Goal: Information Seeking & Learning: Learn about a topic

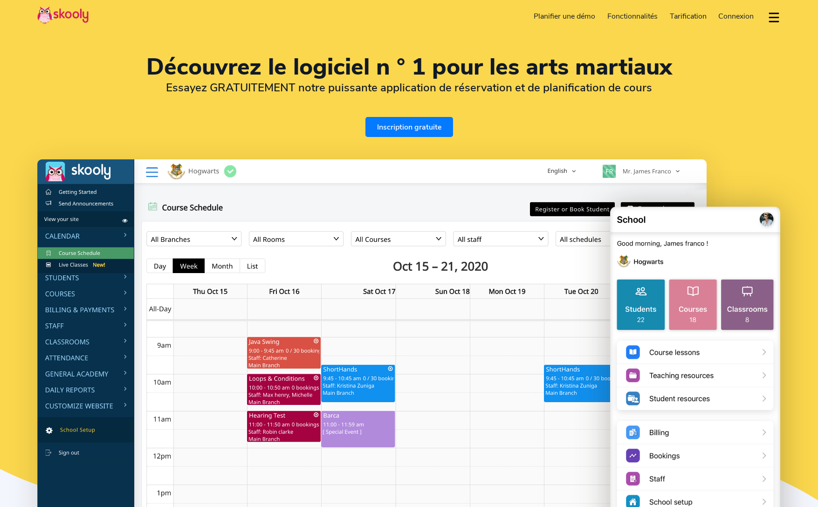
select select "fr"
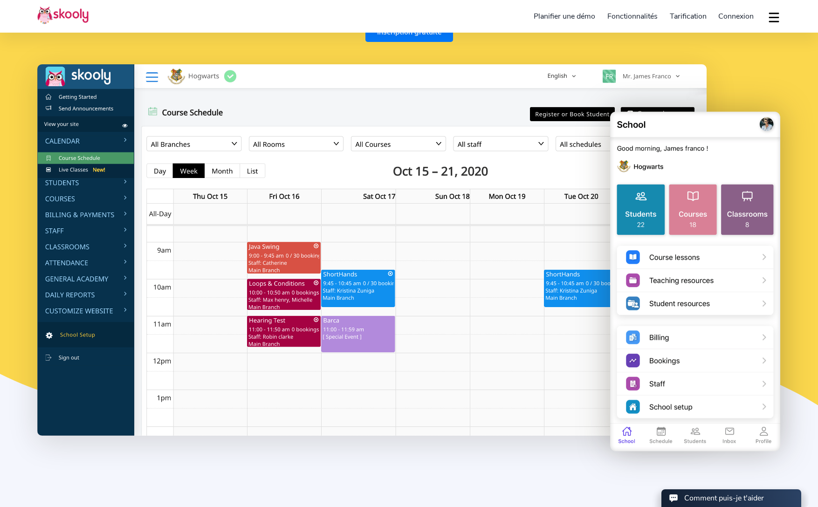
scroll to position [96, 0]
select select "1"
select select "[GEOGRAPHIC_DATA]"
select select "America/New_York"
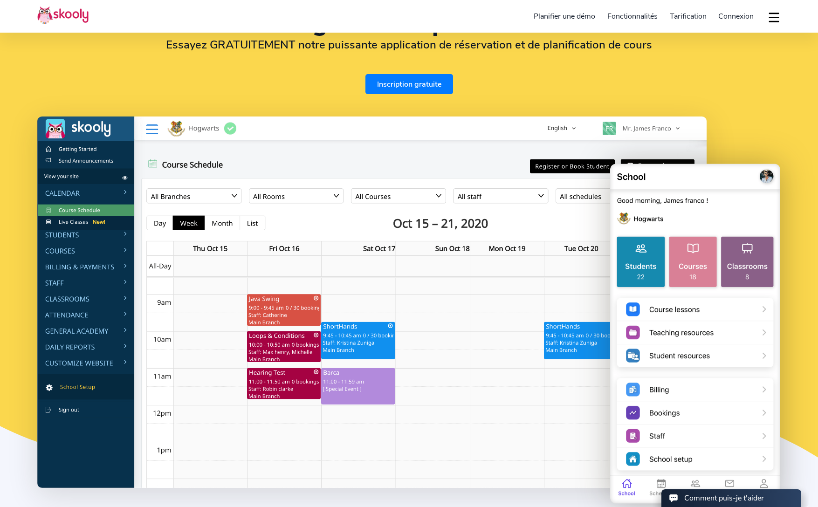
scroll to position [0, 0]
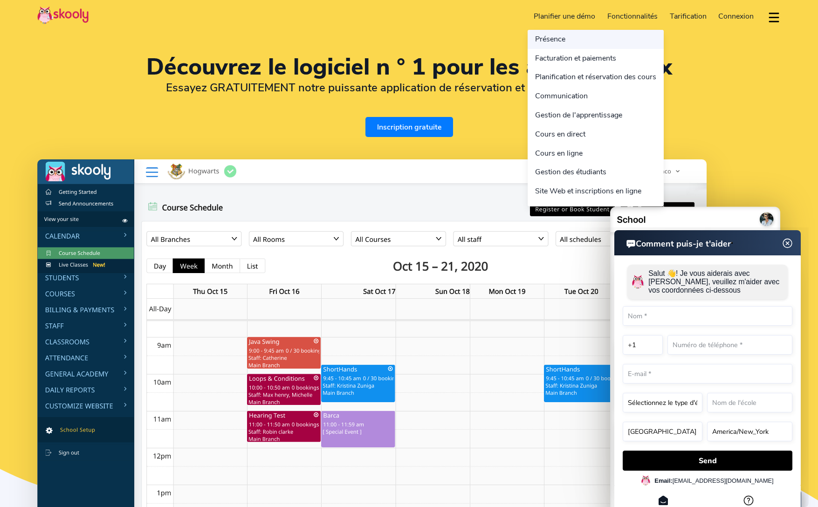
click at [560, 42] on link "Présence" at bounding box center [596, 39] width 136 height 19
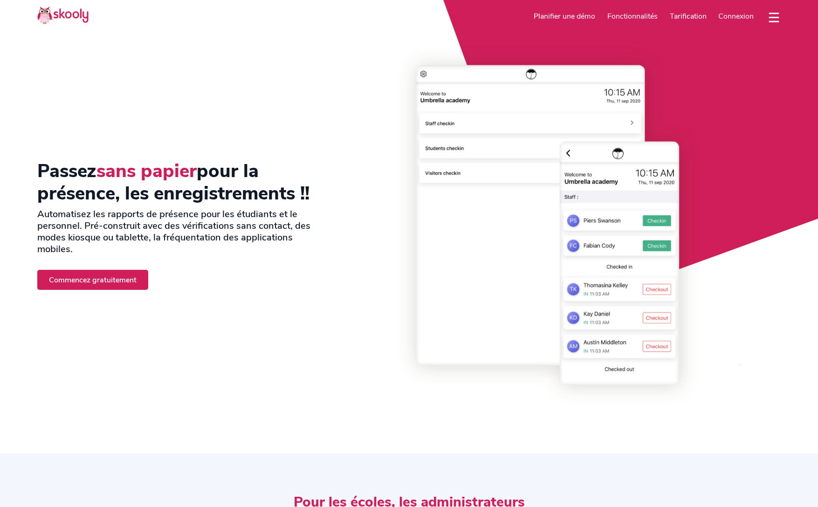
select select "fr"
select select "1"
select select "[GEOGRAPHIC_DATA]"
select select "America/New_York"
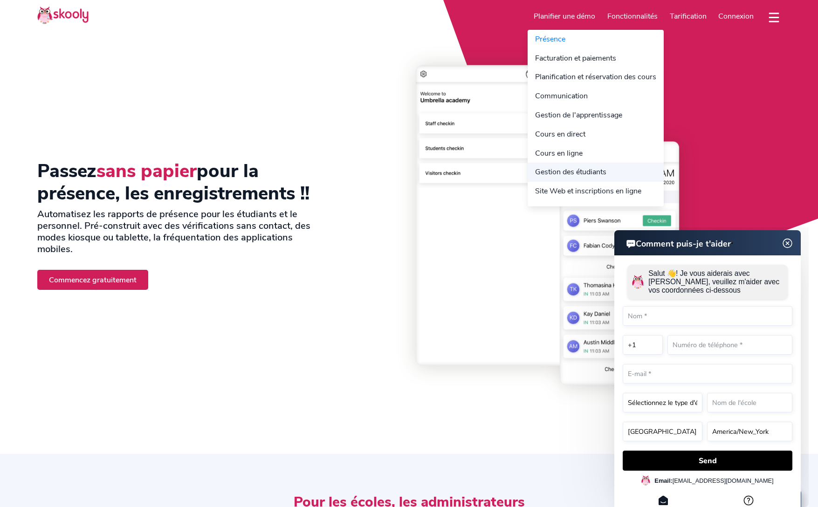
click at [580, 170] on link "Gestion des étudiants" at bounding box center [596, 172] width 136 height 19
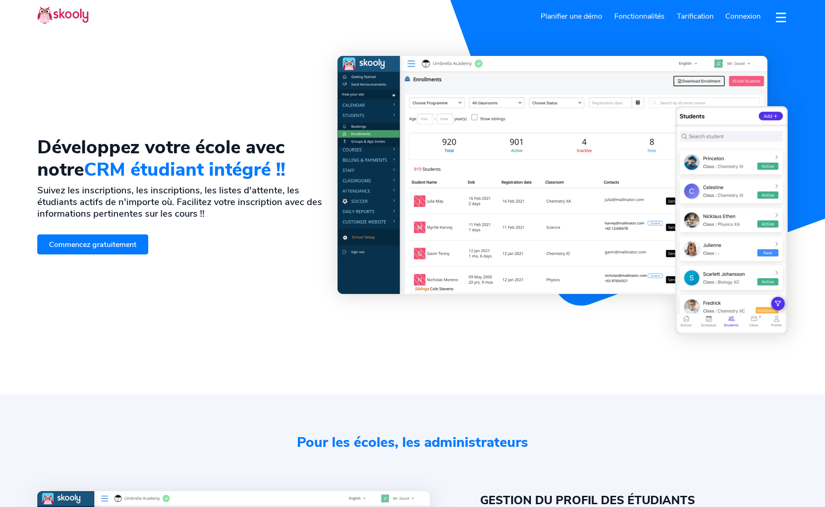
select select "fr"
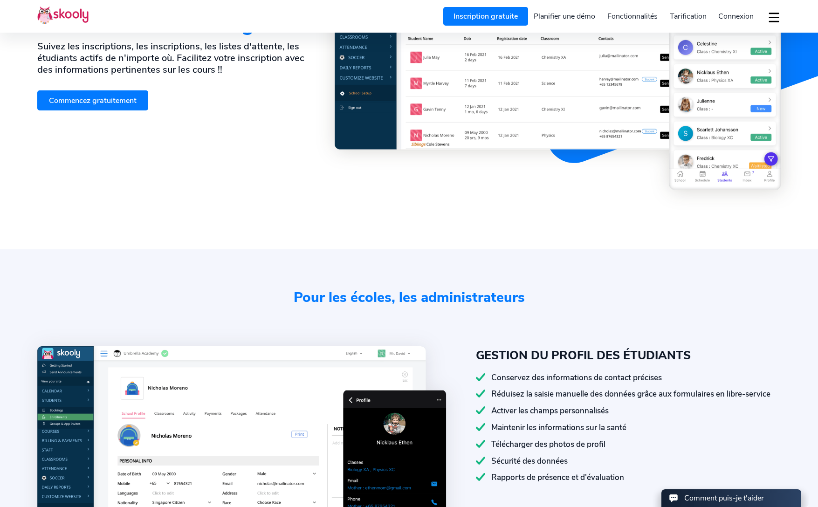
select select "1"
select select "[GEOGRAPHIC_DATA]"
select select "America/New_York"
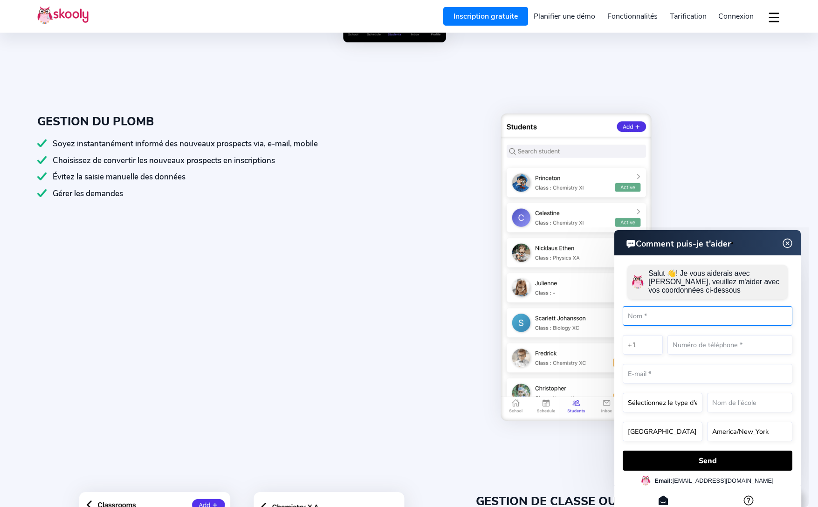
scroll to position [701, 0]
